Goal: Check status: Check status

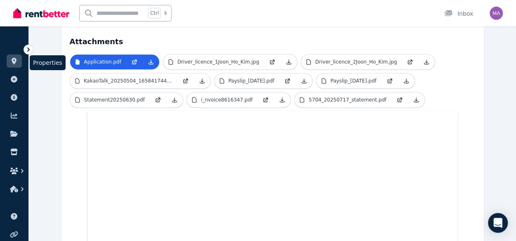
click at [15, 62] on icon at bounding box center [14, 61] width 5 height 7
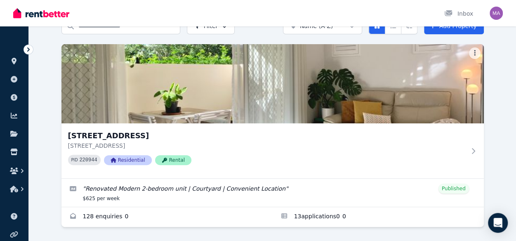
scroll to position [45, 0]
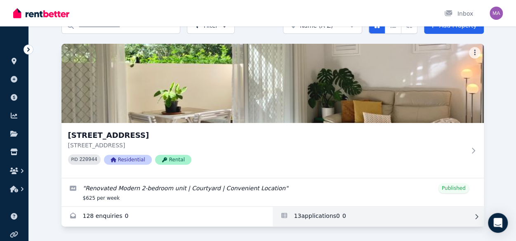
click at [324, 215] on link "Applications for Unit 1 11/13 Calder Road, Rydalmere" at bounding box center [377, 217] width 211 height 20
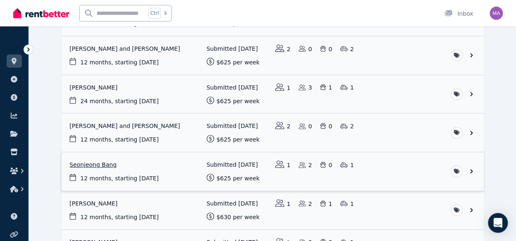
scroll to position [132, 0]
click at [157, 88] on link "View application: Joon Ho Kim" at bounding box center [272, 94] width 422 height 38
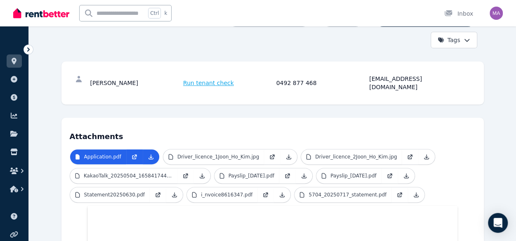
scroll to position [117, 0]
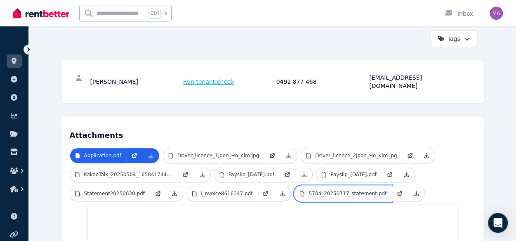
click at [315, 190] on p "5704_20250717_statement.pdf" at bounding box center [347, 193] width 78 height 7
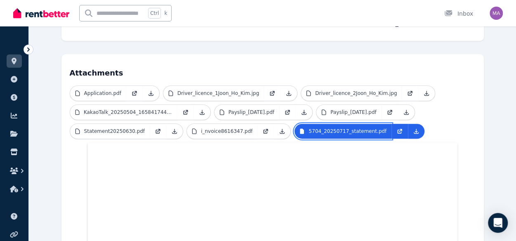
scroll to position [0, 0]
